Goal: Information Seeking & Learning: Learn about a topic

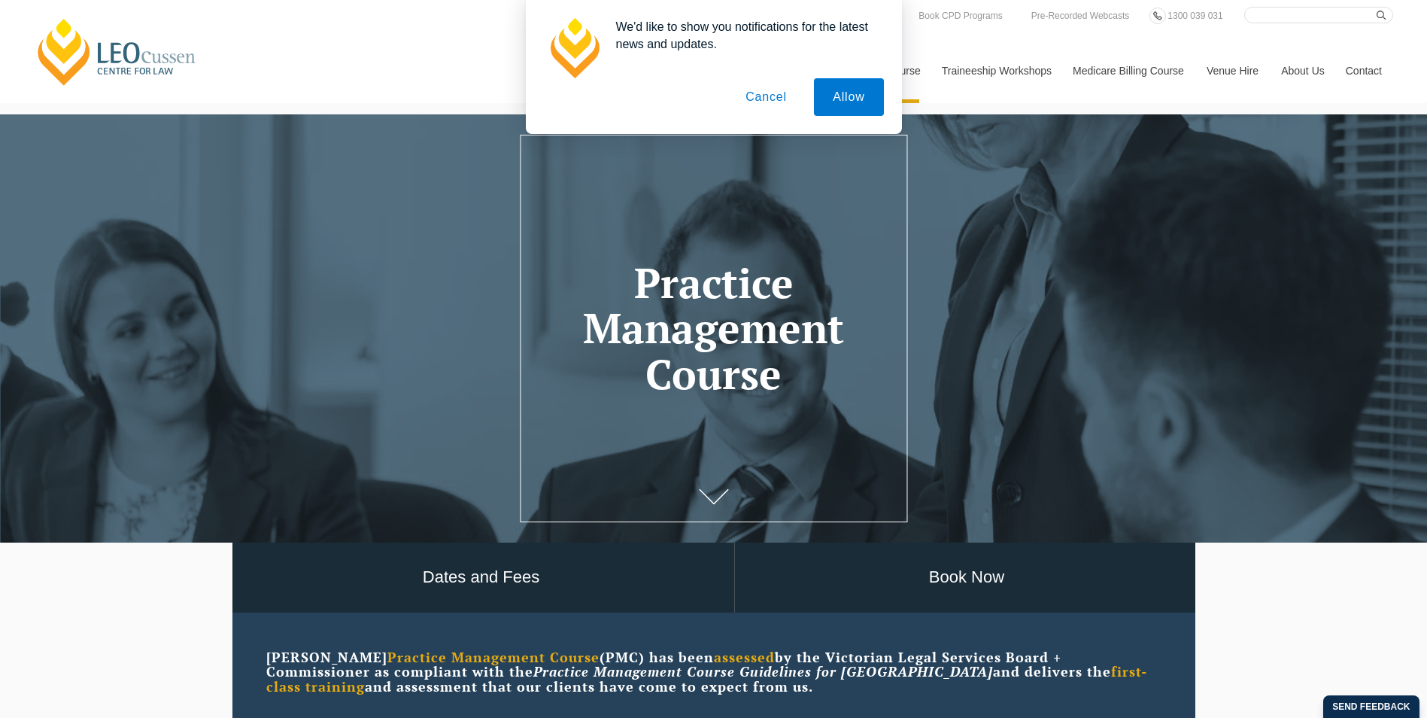
click at [787, 99] on button "Cancel" at bounding box center [766, 97] width 79 height 38
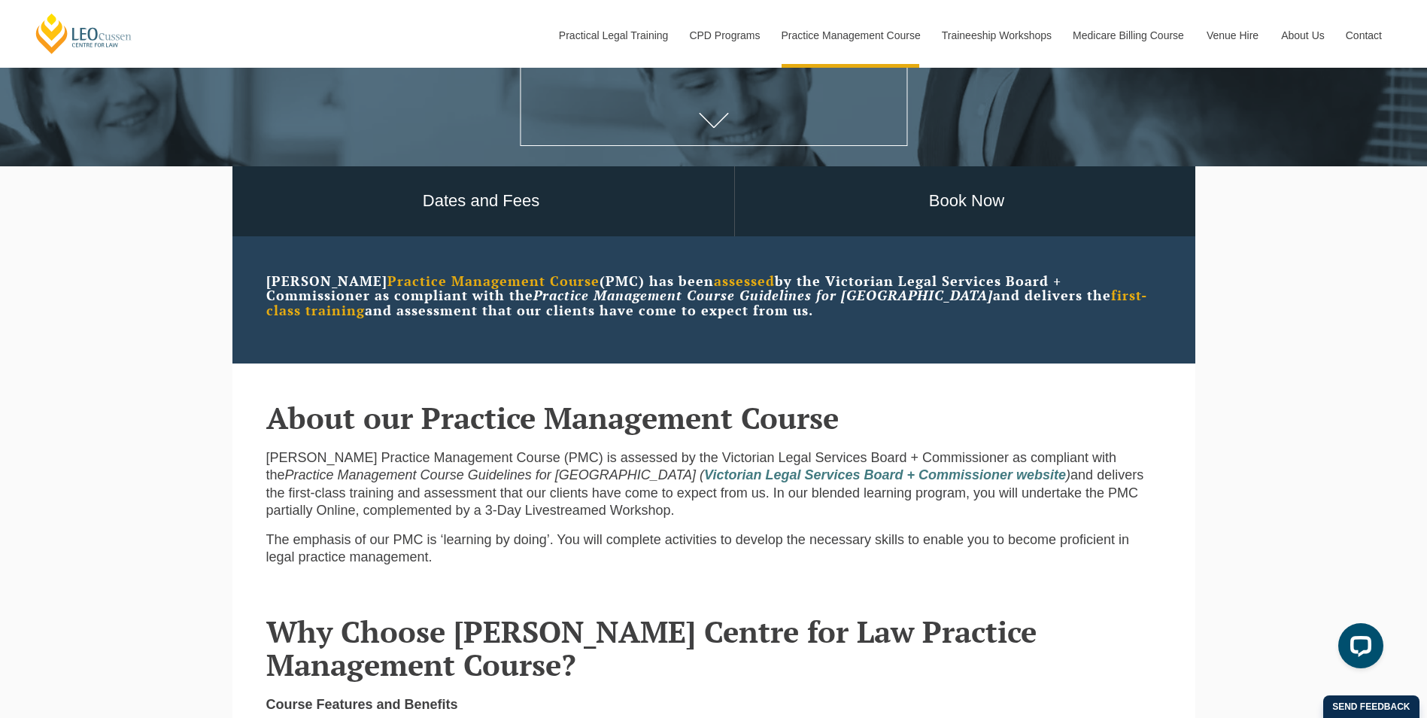
scroll to position [451, 0]
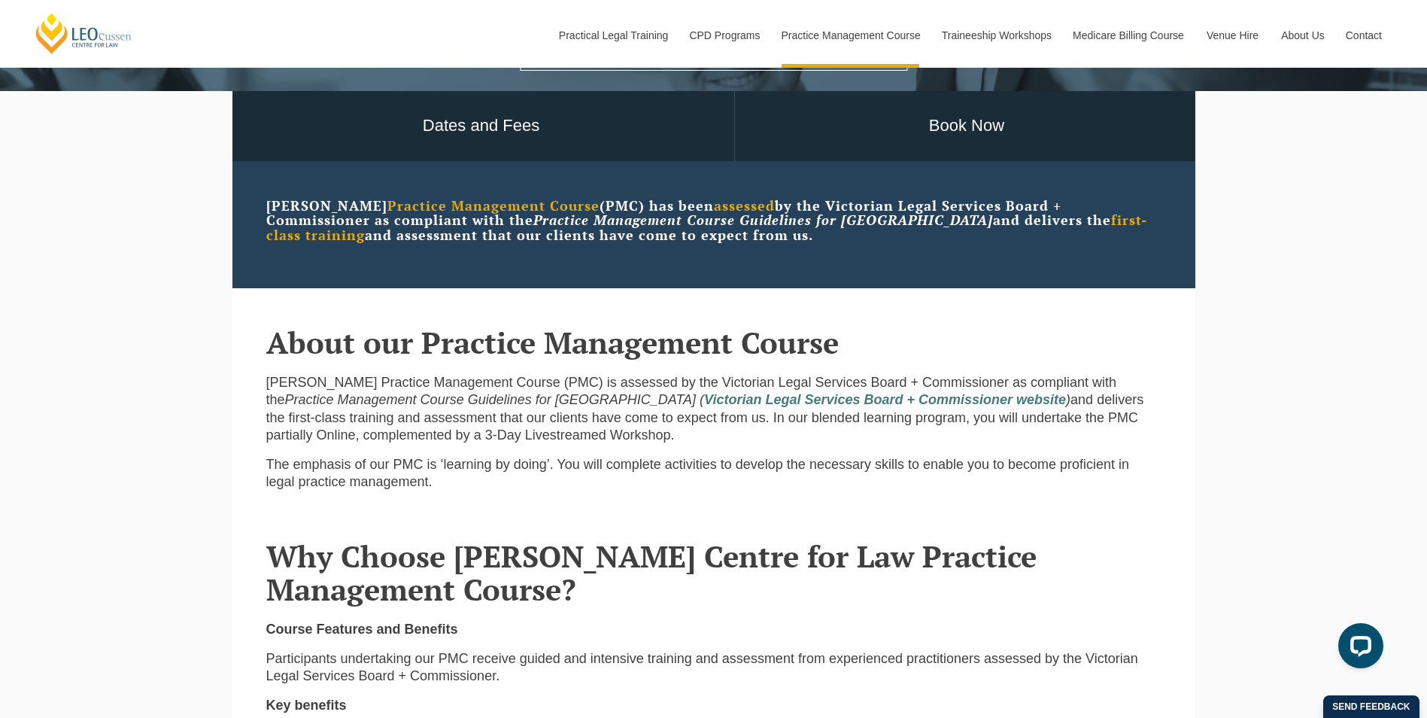
drag, startPoint x: 474, startPoint y: 377, endPoint x: 1104, endPoint y: 431, distance: 632.7
click at [1104, 431] on p "[PERSON_NAME] Practice Management Course (PMC) is assessed by the Victorian Leg…" at bounding box center [713, 409] width 895 height 71
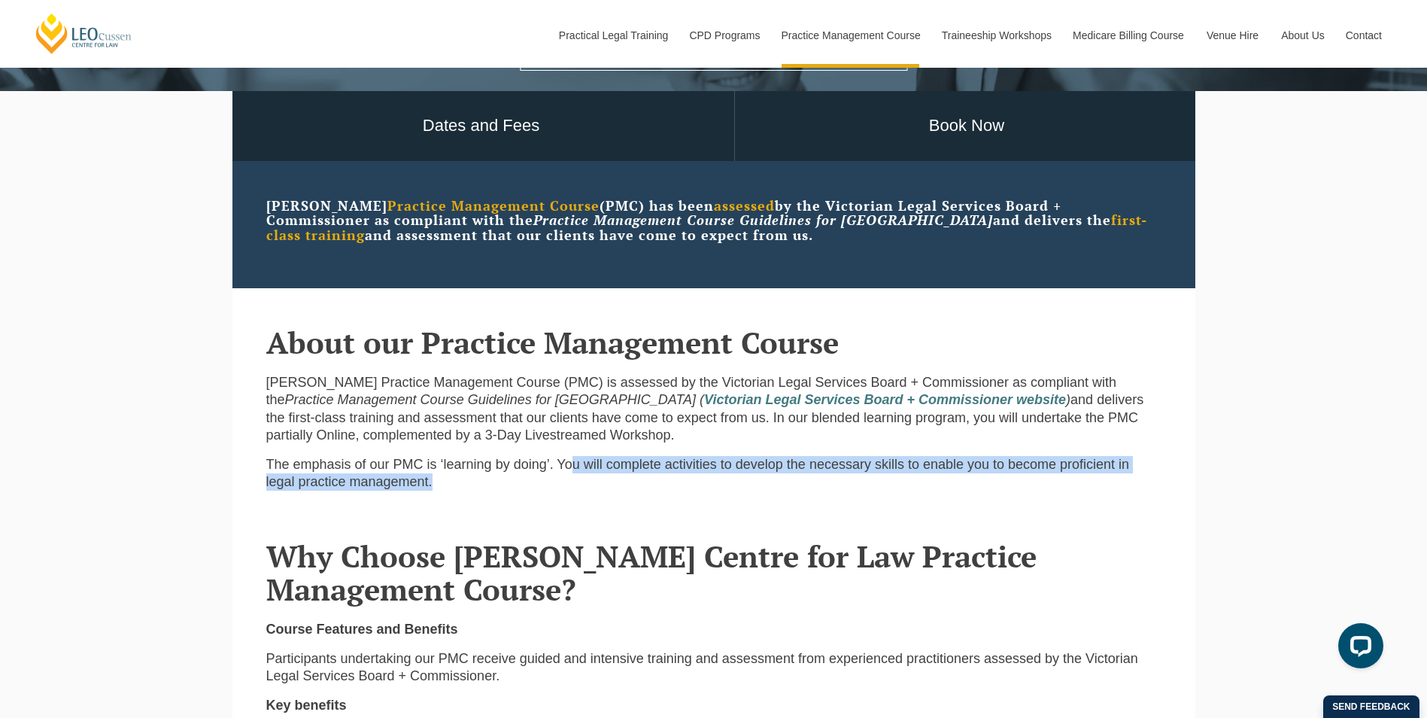
drag, startPoint x: 571, startPoint y: 465, endPoint x: 1137, endPoint y: 491, distance: 567.0
click at [1137, 491] on p "The emphasis of our PMC is ‘learning by doing’. You will complete activities to…" at bounding box center [713, 473] width 895 height 35
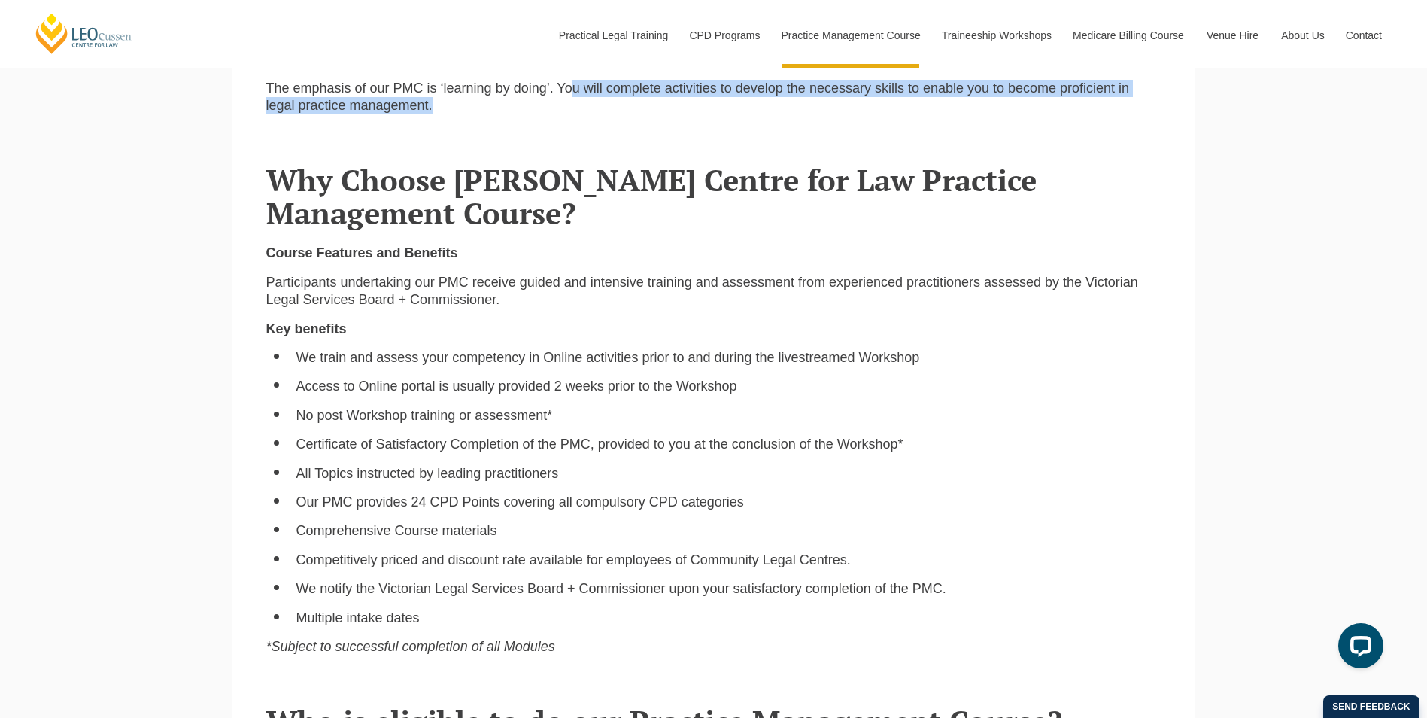
scroll to position [903, 0]
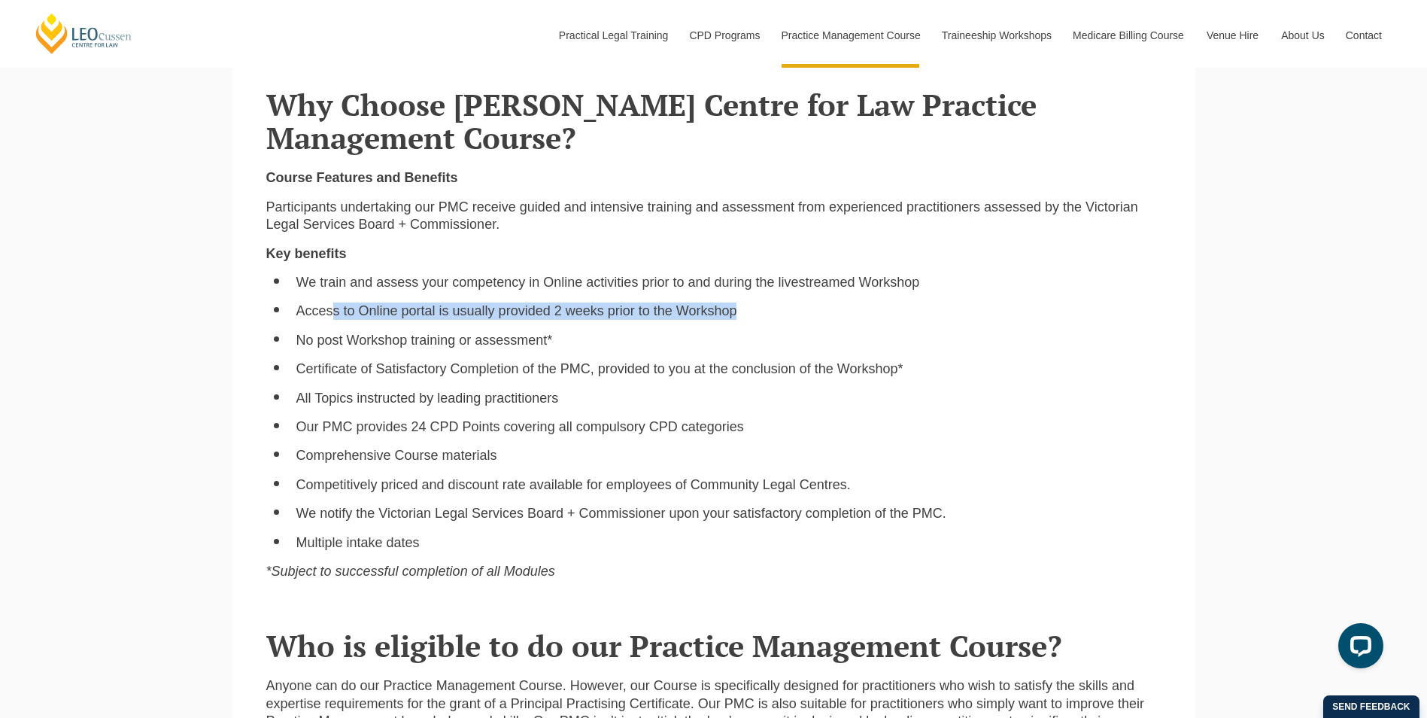
drag, startPoint x: 330, startPoint y: 317, endPoint x: 762, endPoint y: 308, distance: 431.9
click at [762, 308] on li "Access to Online portal is usually provided 2 weeks prior to the Workshop" at bounding box center [728, 310] width 865 height 17
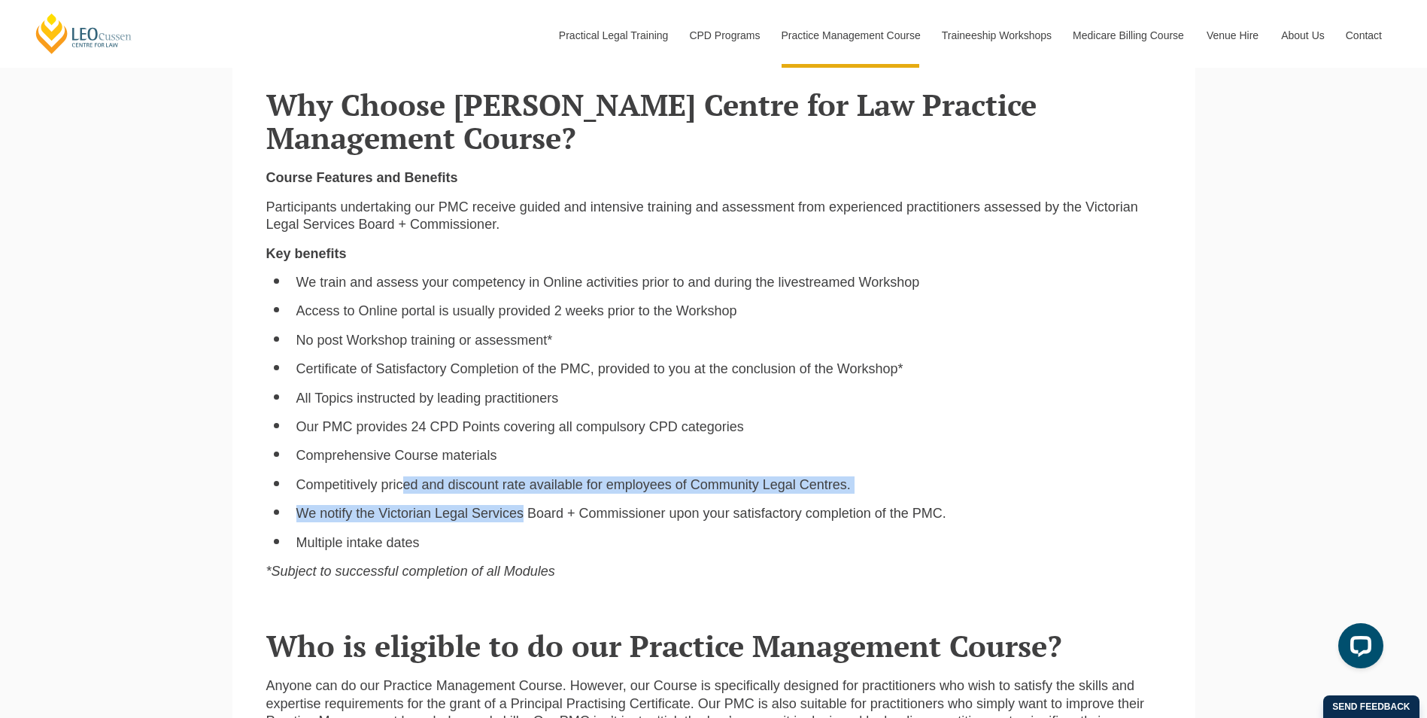
drag, startPoint x: 401, startPoint y: 486, endPoint x: 522, endPoint y: 508, distance: 123.1
click at [522, 508] on ul "We train and assess your competency in Online activities prior to and during th…" at bounding box center [713, 413] width 895 height 278
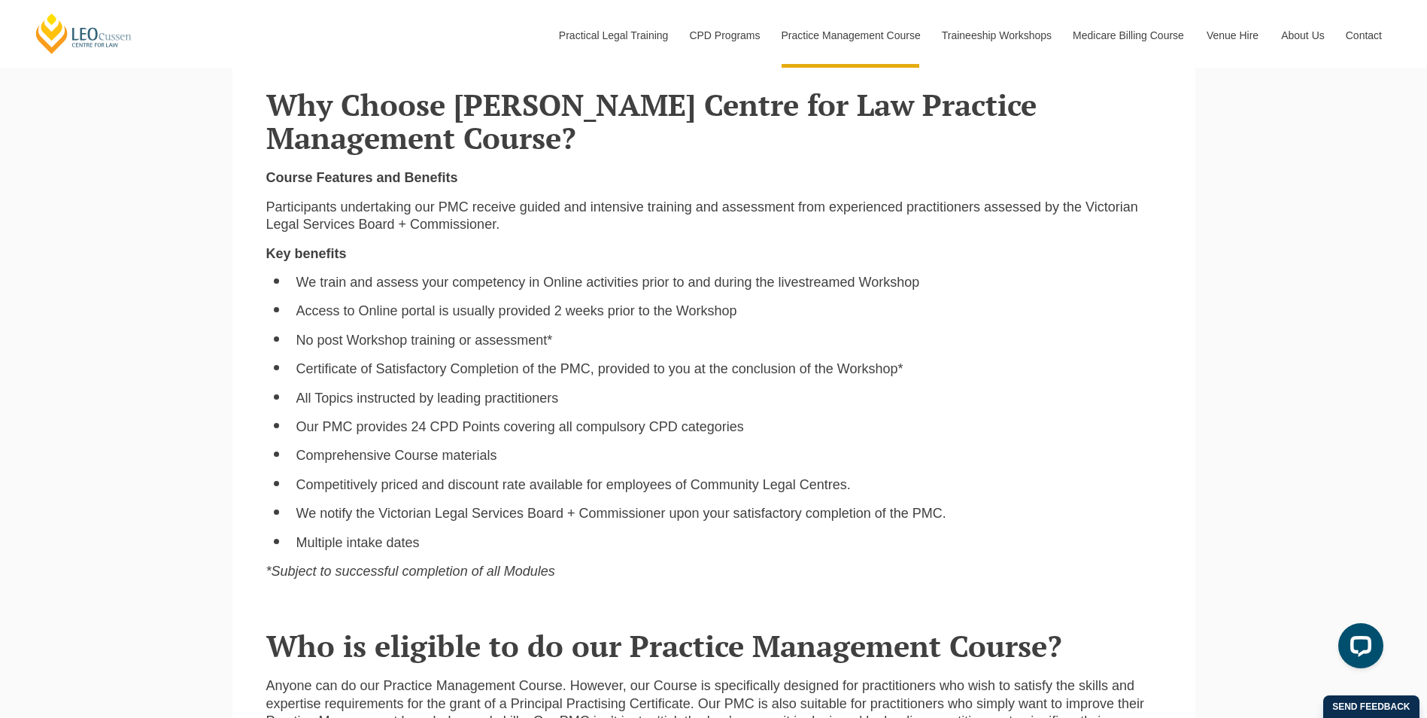
drag, startPoint x: 522, startPoint y: 508, endPoint x: 423, endPoint y: 539, distance: 103.3
click at [423, 539] on li "Multiple intake dates" at bounding box center [728, 542] width 865 height 17
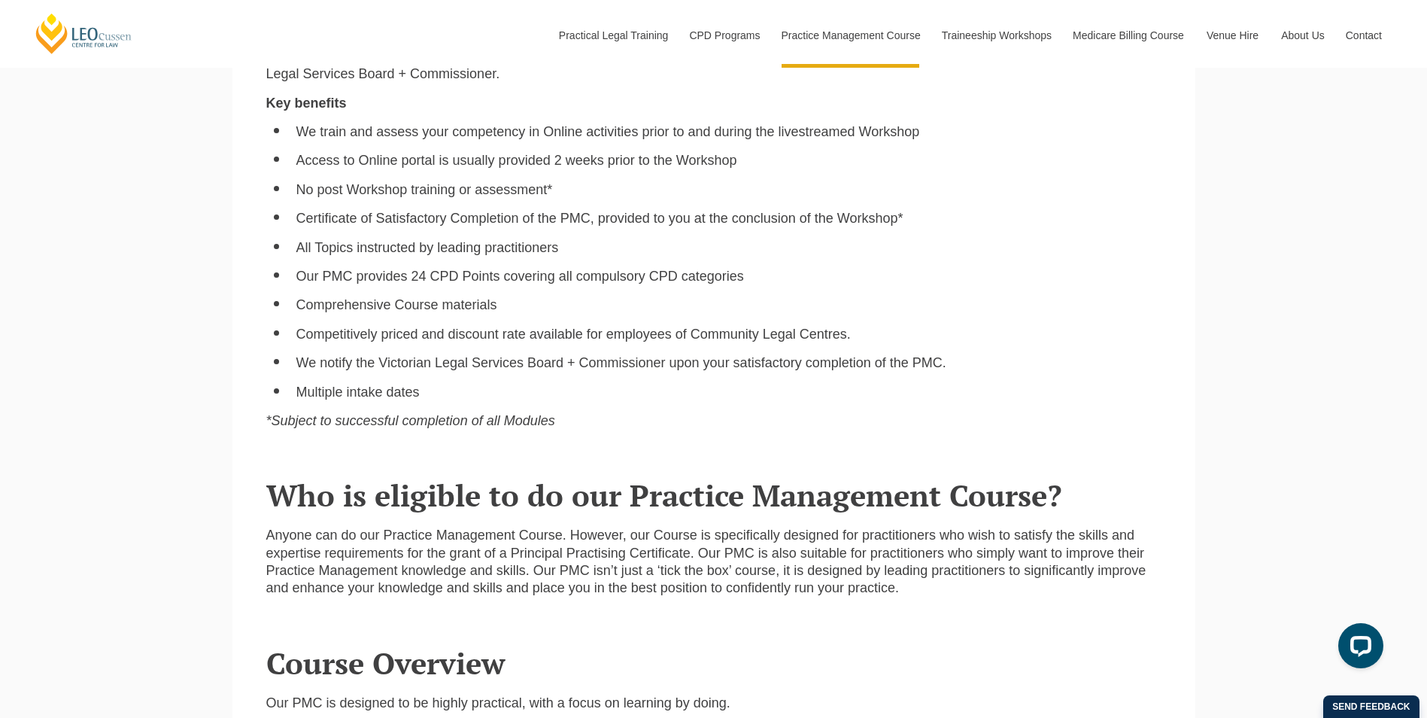
scroll to position [1128, 0]
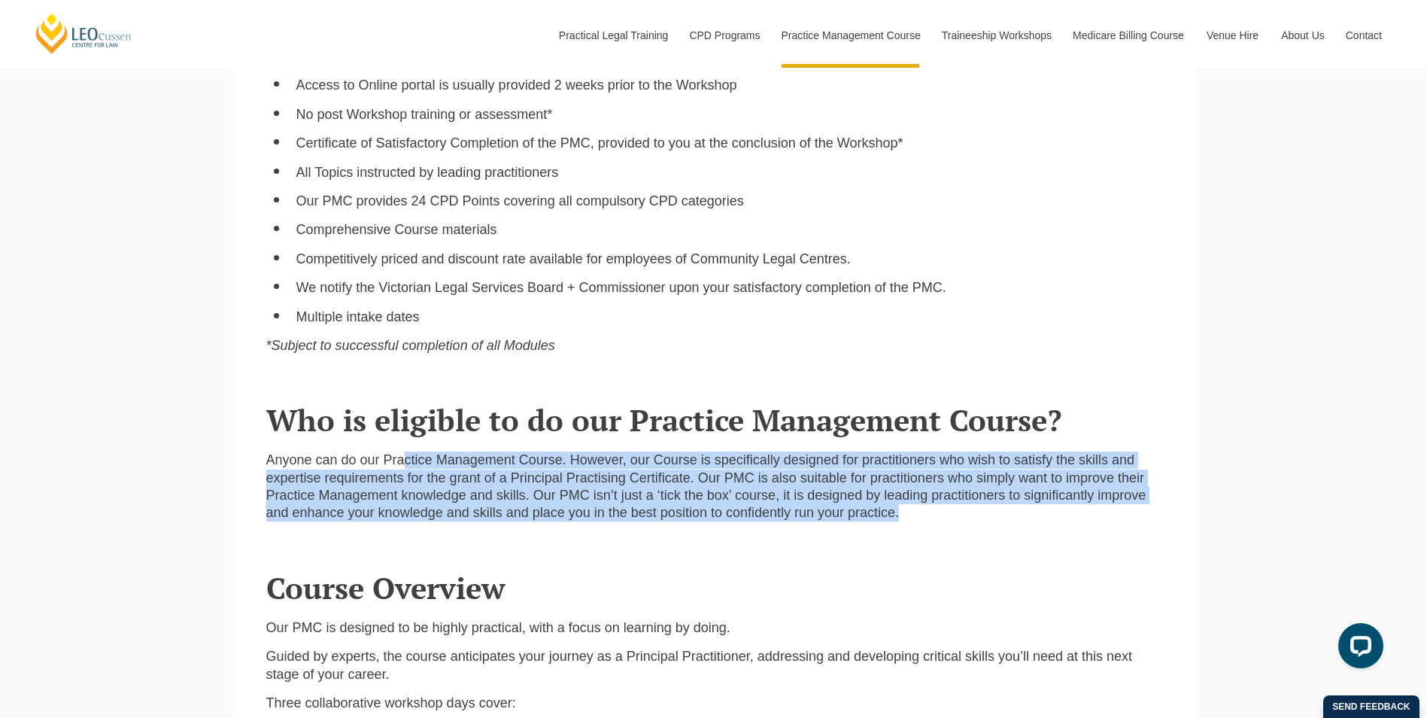
drag, startPoint x: 402, startPoint y: 466, endPoint x: 1128, endPoint y: 525, distance: 727.5
click at [1128, 522] on p "Anyone can do our Practice Management Course. However, our Course is specifical…" at bounding box center [713, 486] width 895 height 71
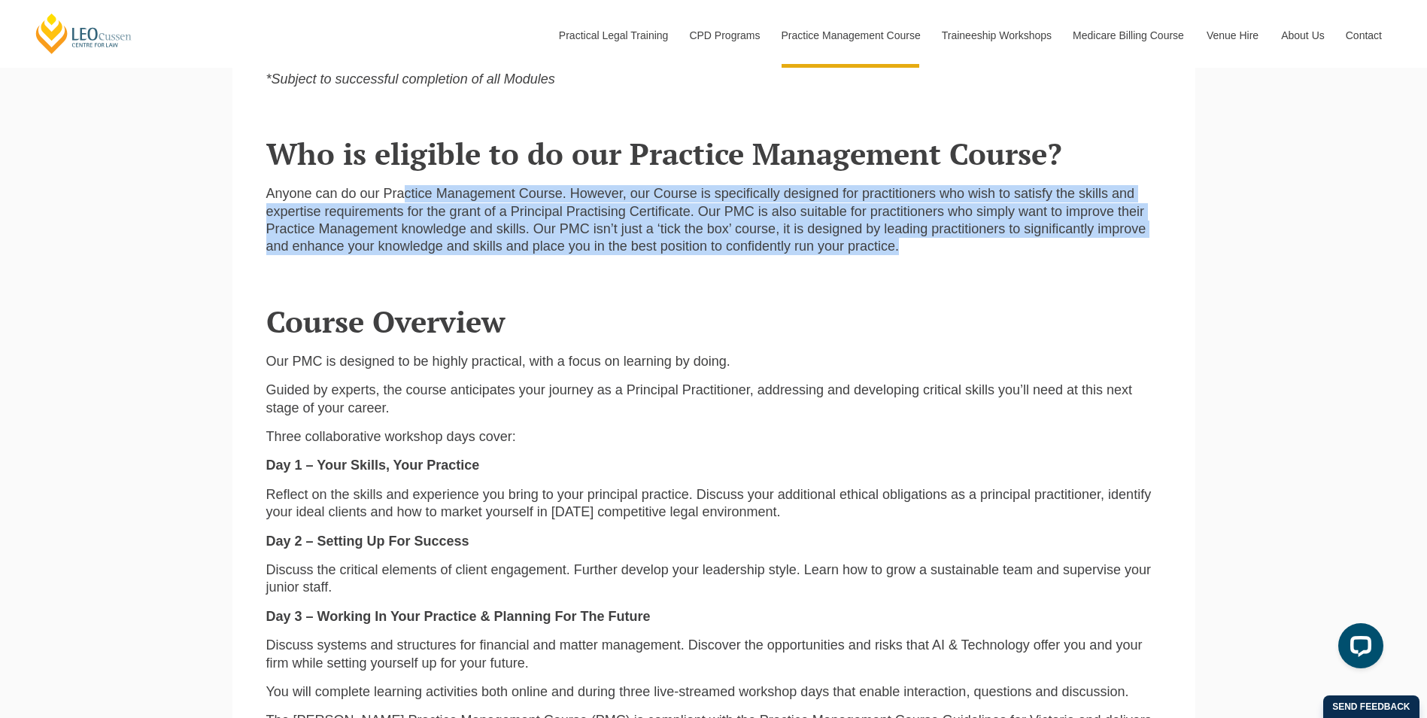
scroll to position [1429, 0]
